Goal: Information Seeking & Learning: Check status

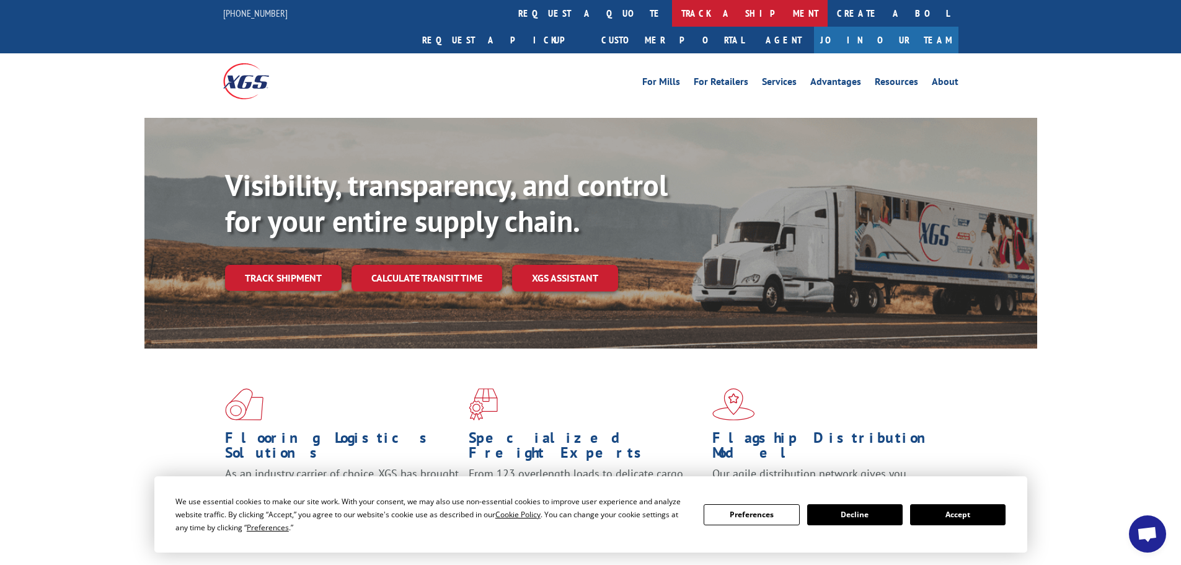
click at [672, 13] on link "track a shipment" at bounding box center [750, 13] width 156 height 27
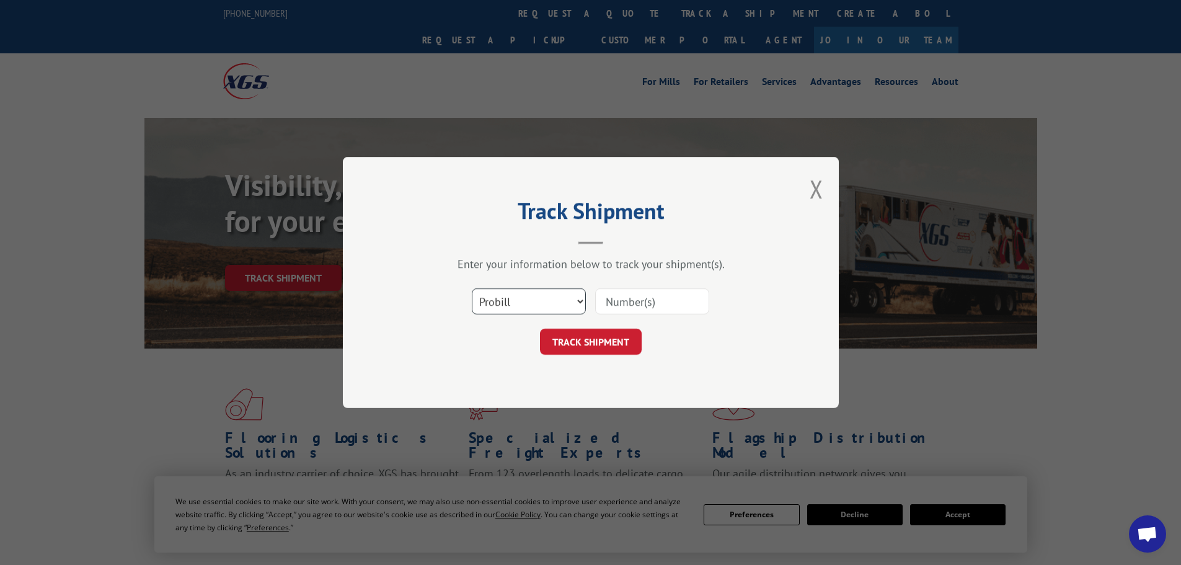
click at [535, 305] on select "Select category... Probill BOL PO" at bounding box center [529, 301] width 114 height 26
select select "bol"
click at [472, 288] on select "Select category... Probill BOL PO" at bounding box center [529, 301] width 114 height 26
click at [617, 305] on input at bounding box center [652, 301] width 114 height 26
paste input "6010595"
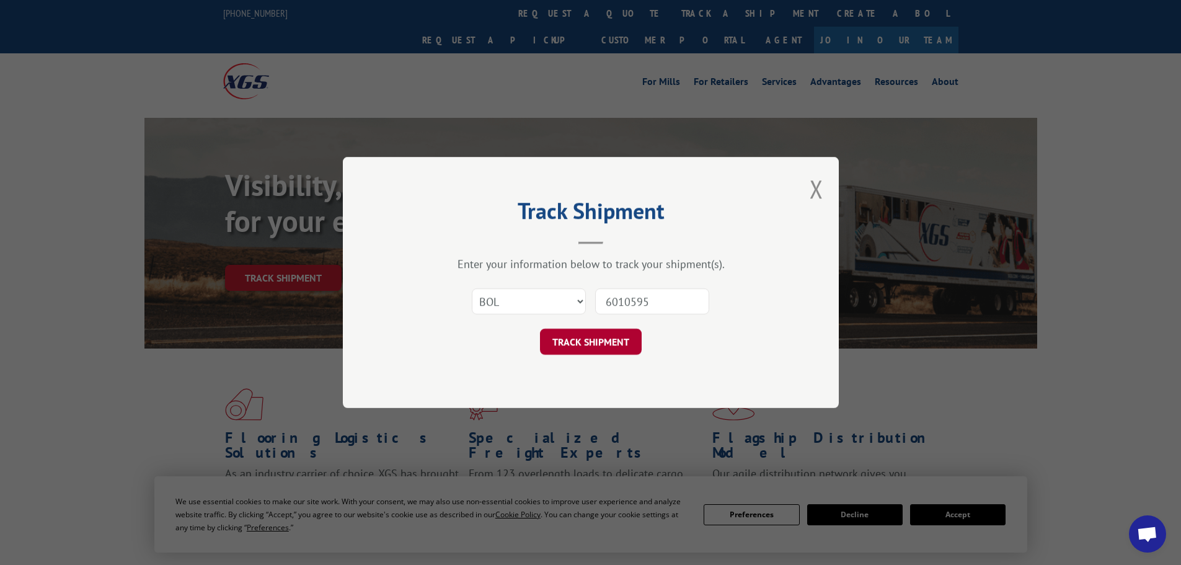
type input "6010595"
click at [614, 334] on button "TRACK SHIPMENT" at bounding box center [591, 341] width 102 height 26
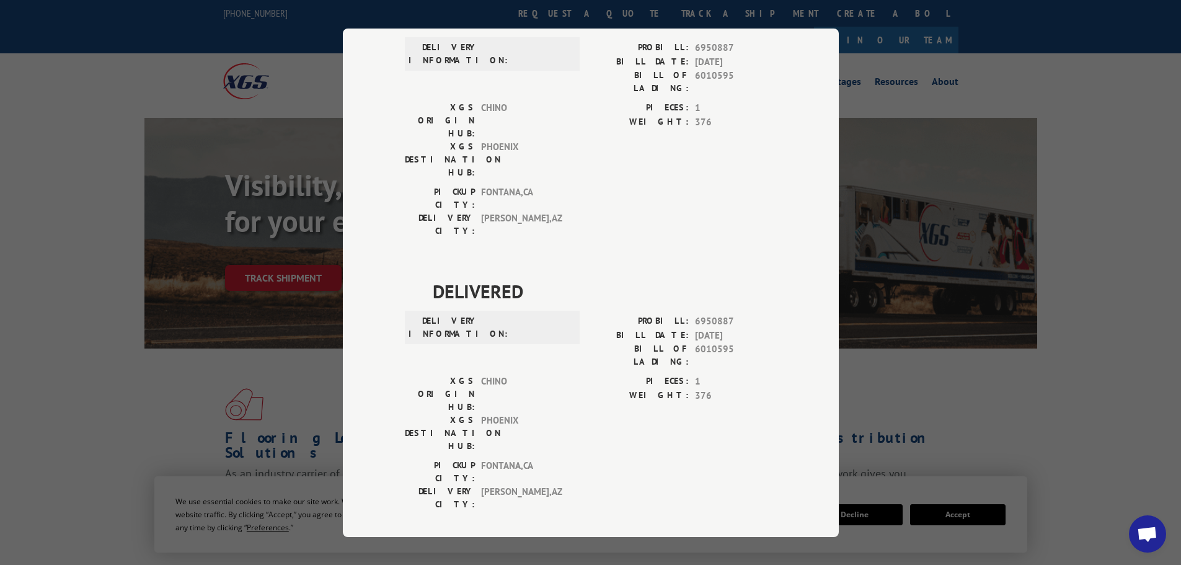
scroll to position [124, 0]
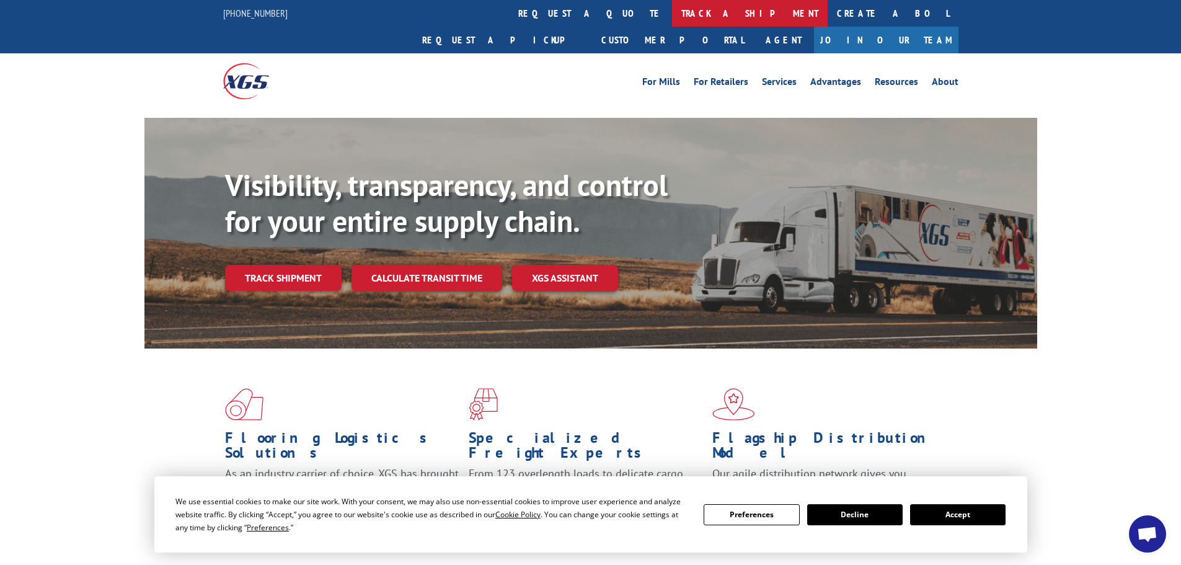
click at [672, 9] on link "track a shipment" at bounding box center [750, 13] width 156 height 27
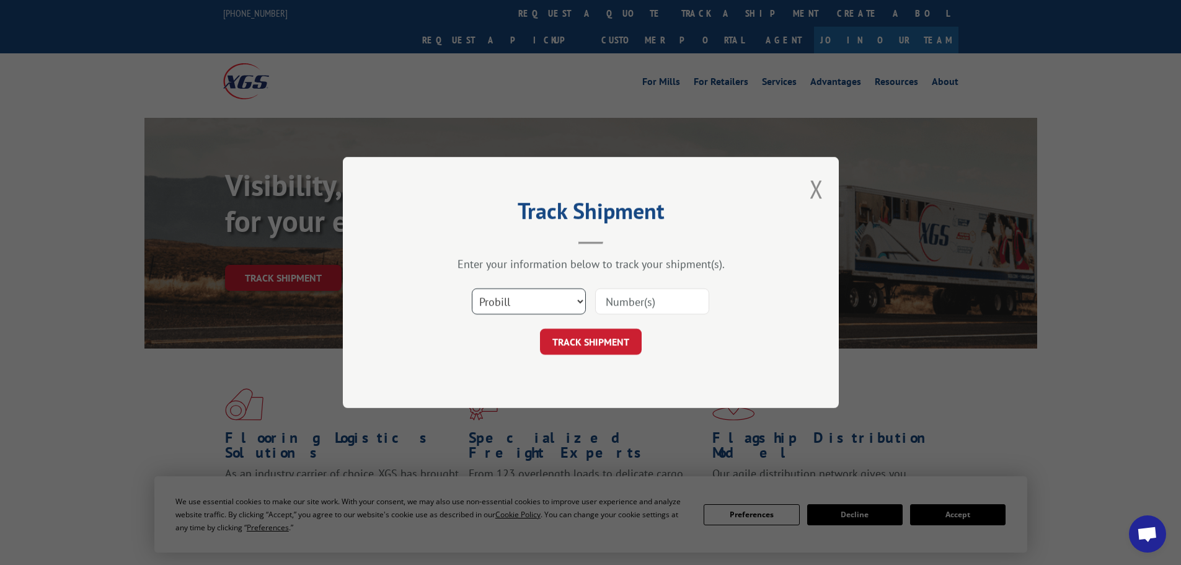
click at [512, 307] on select "Select category... Probill BOL PO" at bounding box center [529, 301] width 114 height 26
select select "bol"
click at [472, 288] on select "Select category... Probill BOL PO" at bounding box center [529, 301] width 114 height 26
click at [624, 304] on input at bounding box center [652, 301] width 114 height 26
paste input "5179901"
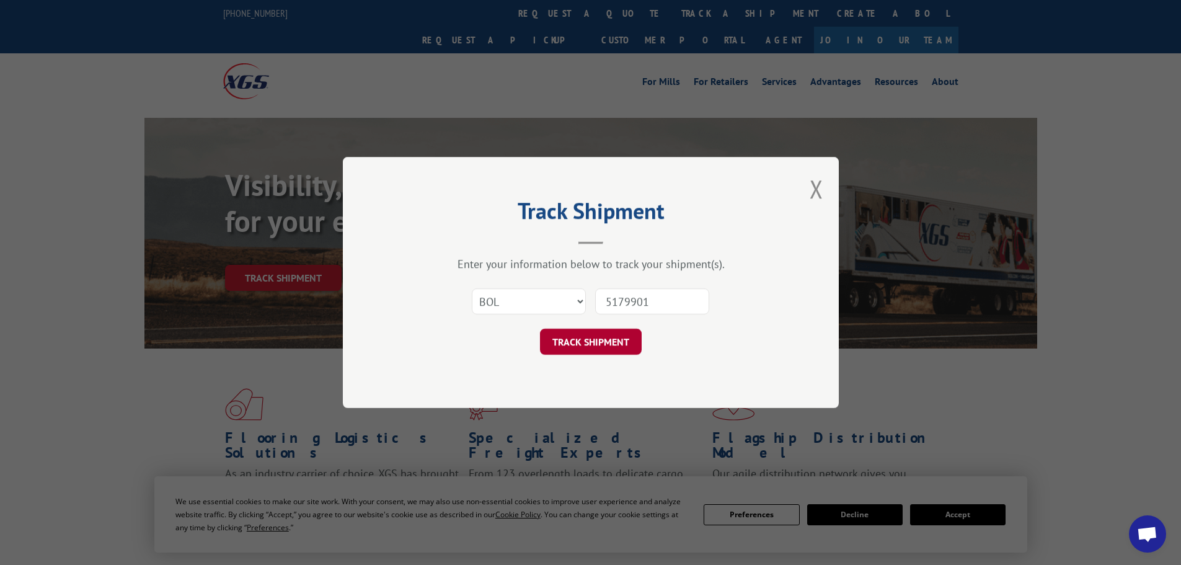
type input "5179901"
click at [596, 342] on button "TRACK SHIPMENT" at bounding box center [591, 341] width 102 height 26
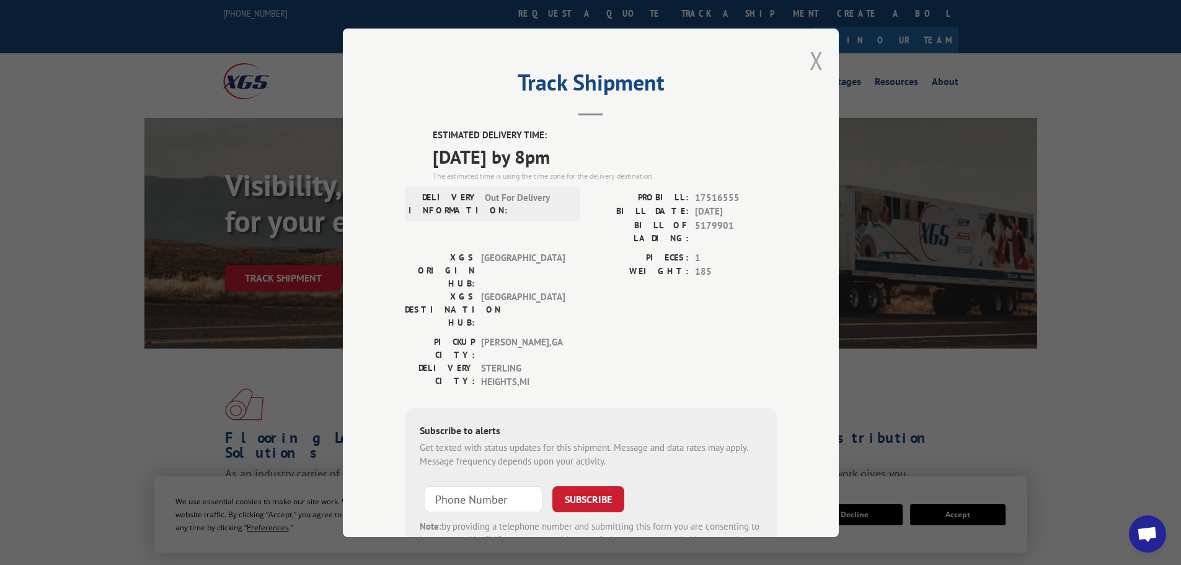
click at [814, 61] on button "Close modal" at bounding box center [816, 60] width 14 height 33
